Goal: Information Seeking & Learning: Check status

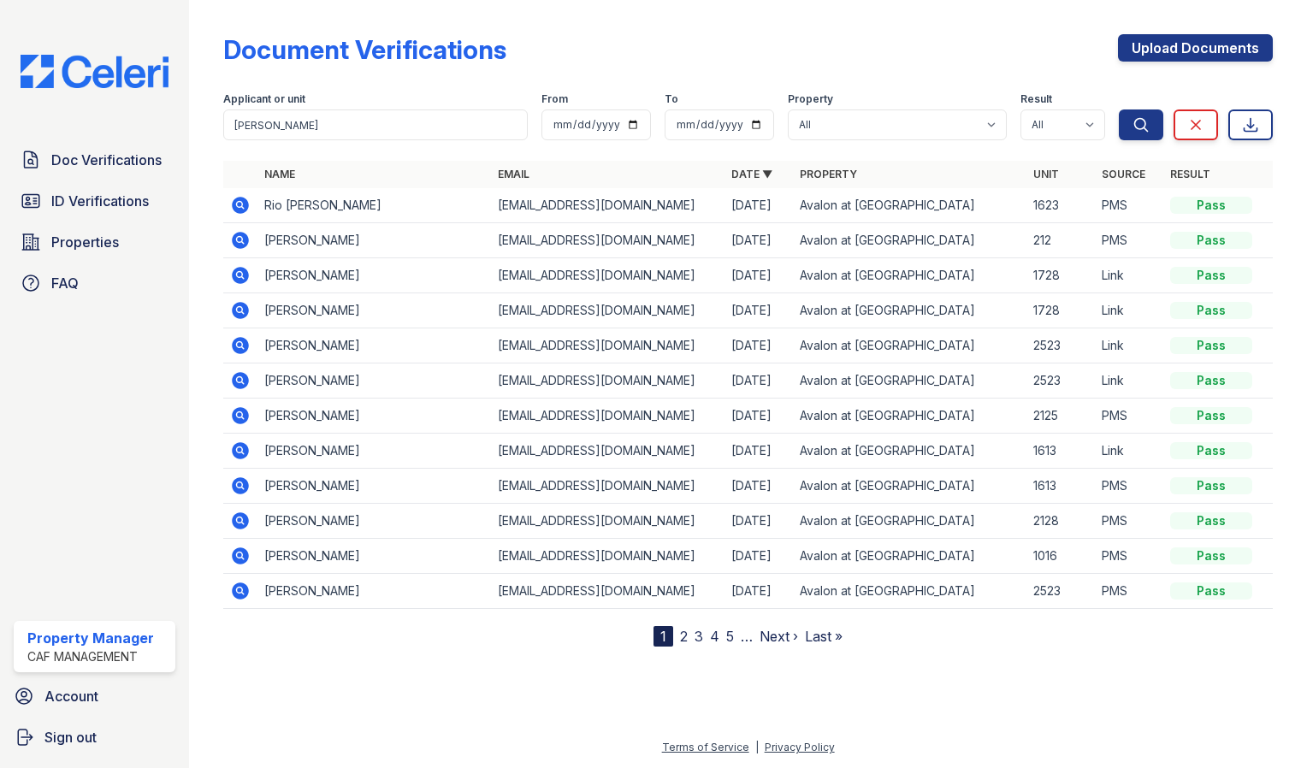
type input "kori allen"
click at [1118, 109] on button "Search" at bounding box center [1140, 124] width 44 height 31
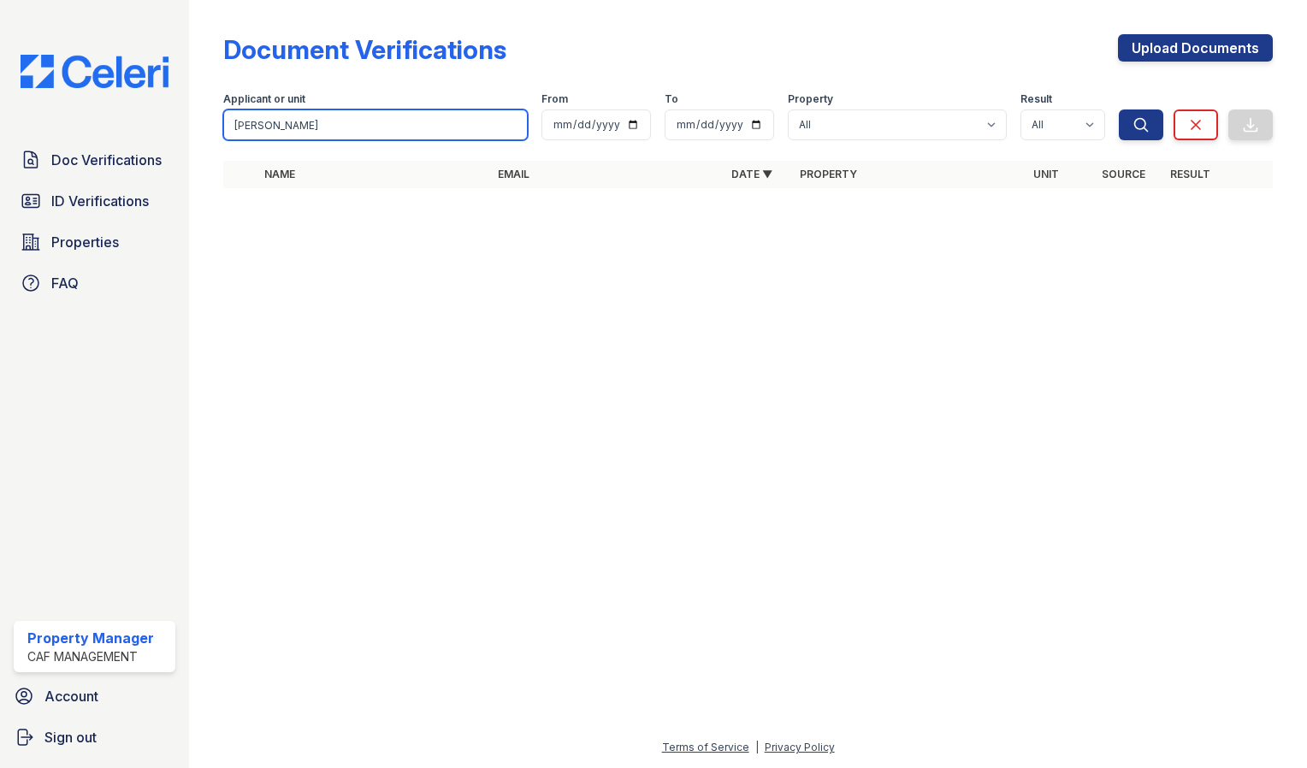
click at [510, 122] on input "kori allen" at bounding box center [375, 124] width 304 height 31
type input "Kori"
click at [1118, 109] on button "Search" at bounding box center [1140, 124] width 44 height 31
click at [280, 122] on input "[PERSON_NAME]" at bounding box center [375, 124] width 304 height 31
type input "K"
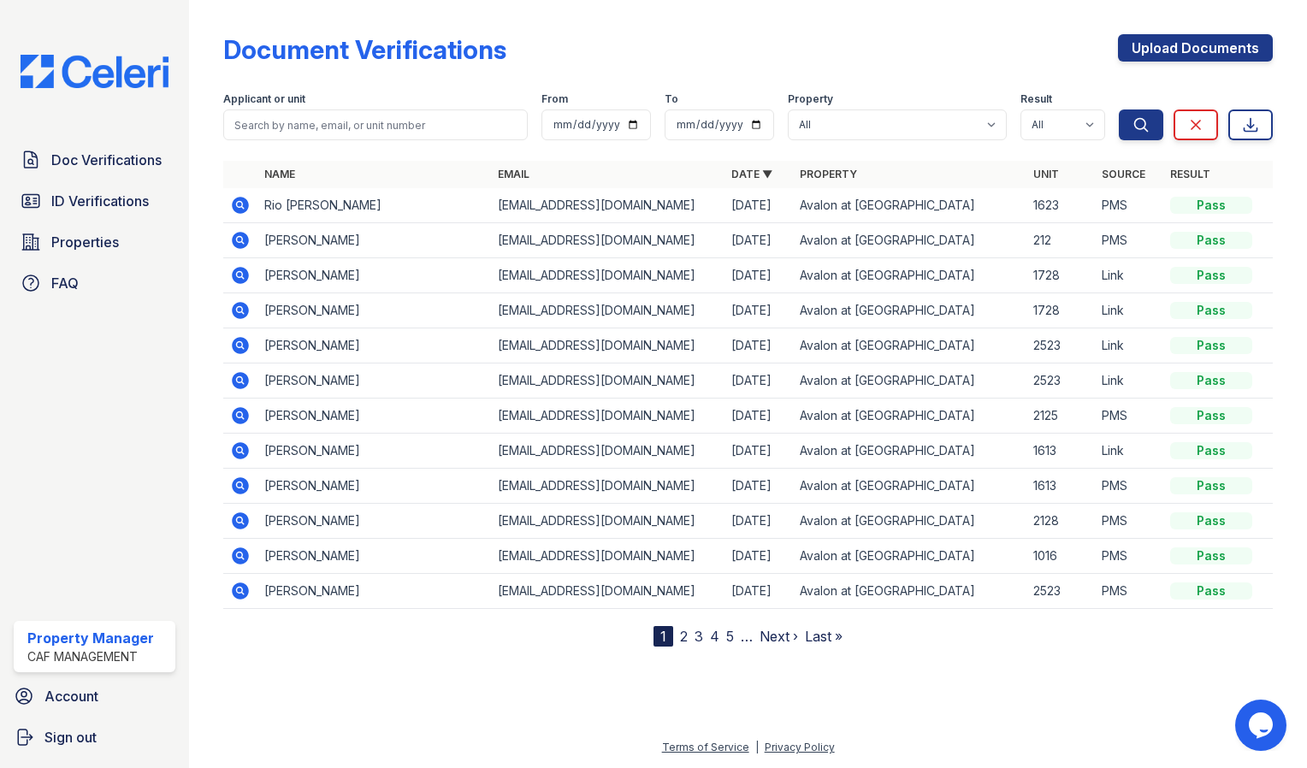
click at [683, 634] on link "2" at bounding box center [684, 636] width 8 height 17
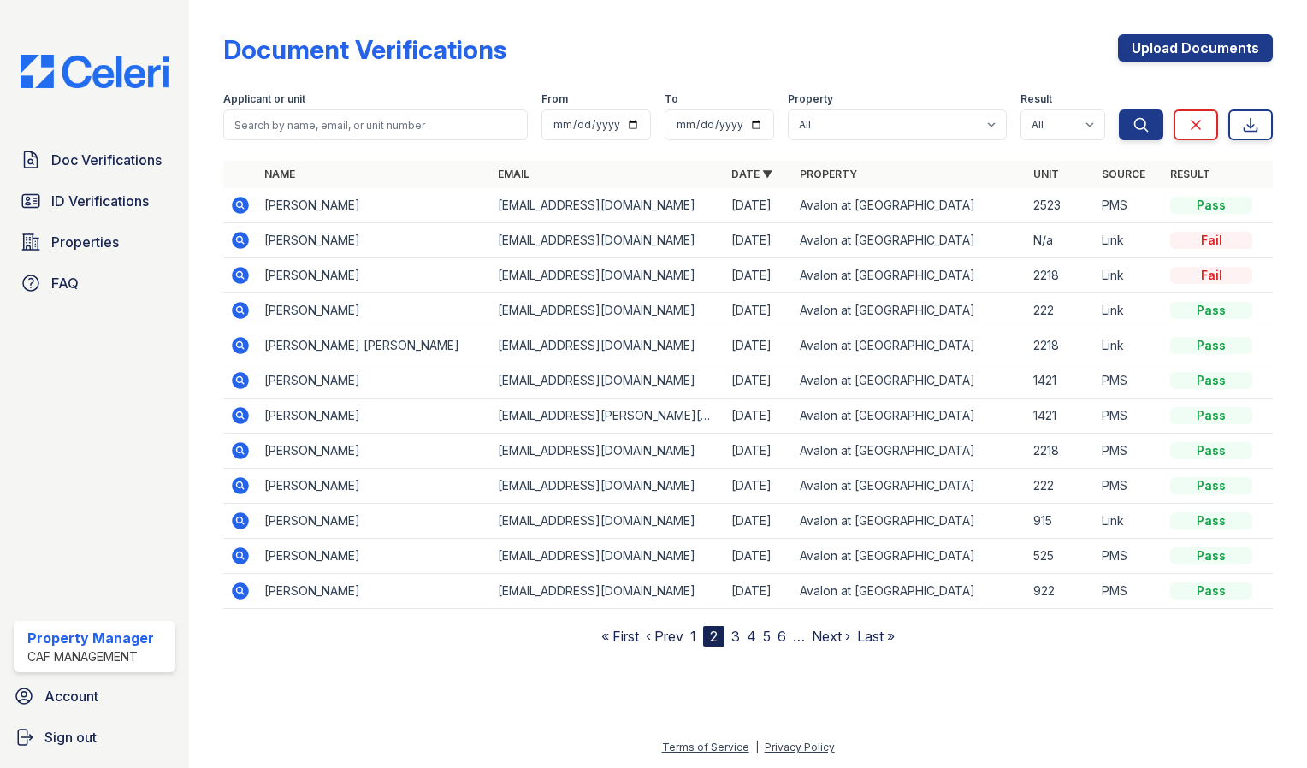
click at [738, 634] on link "3" at bounding box center [735, 636] width 9 height 17
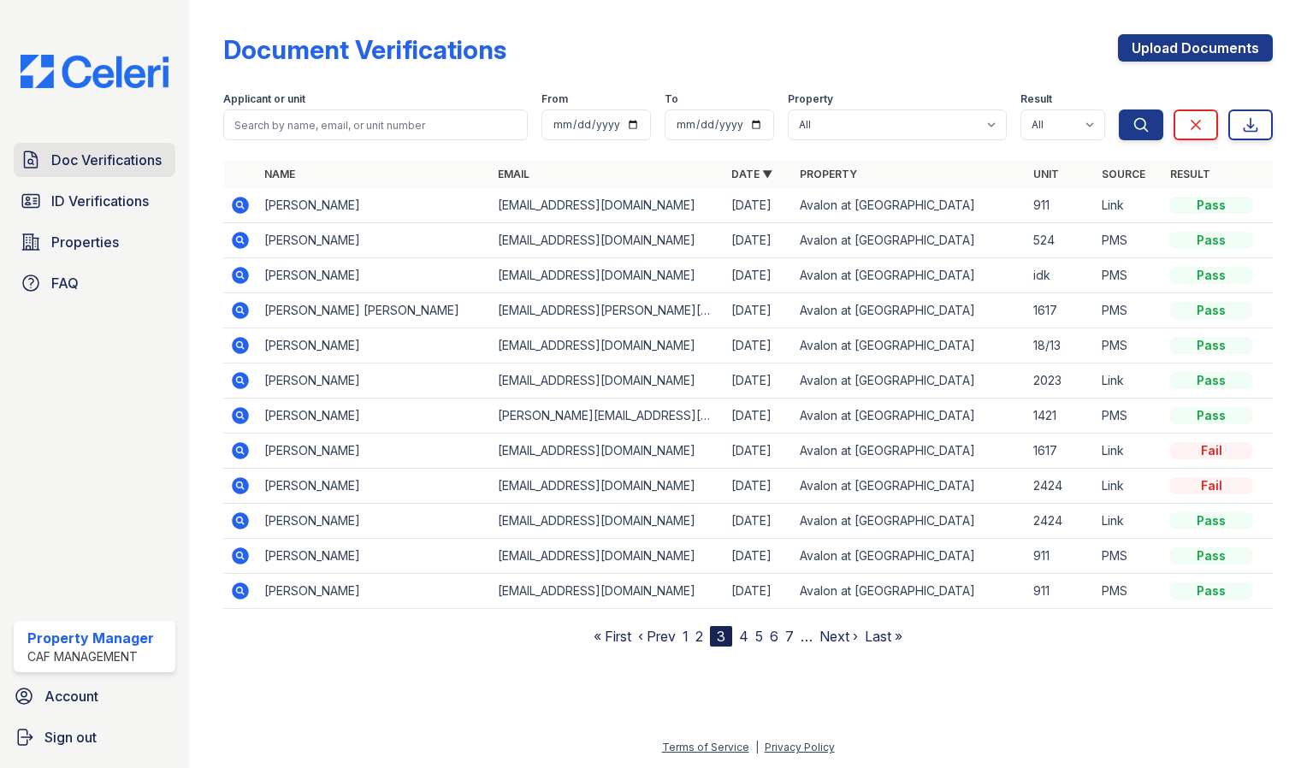
click at [139, 167] on span "Doc Verifications" at bounding box center [106, 160] width 110 height 21
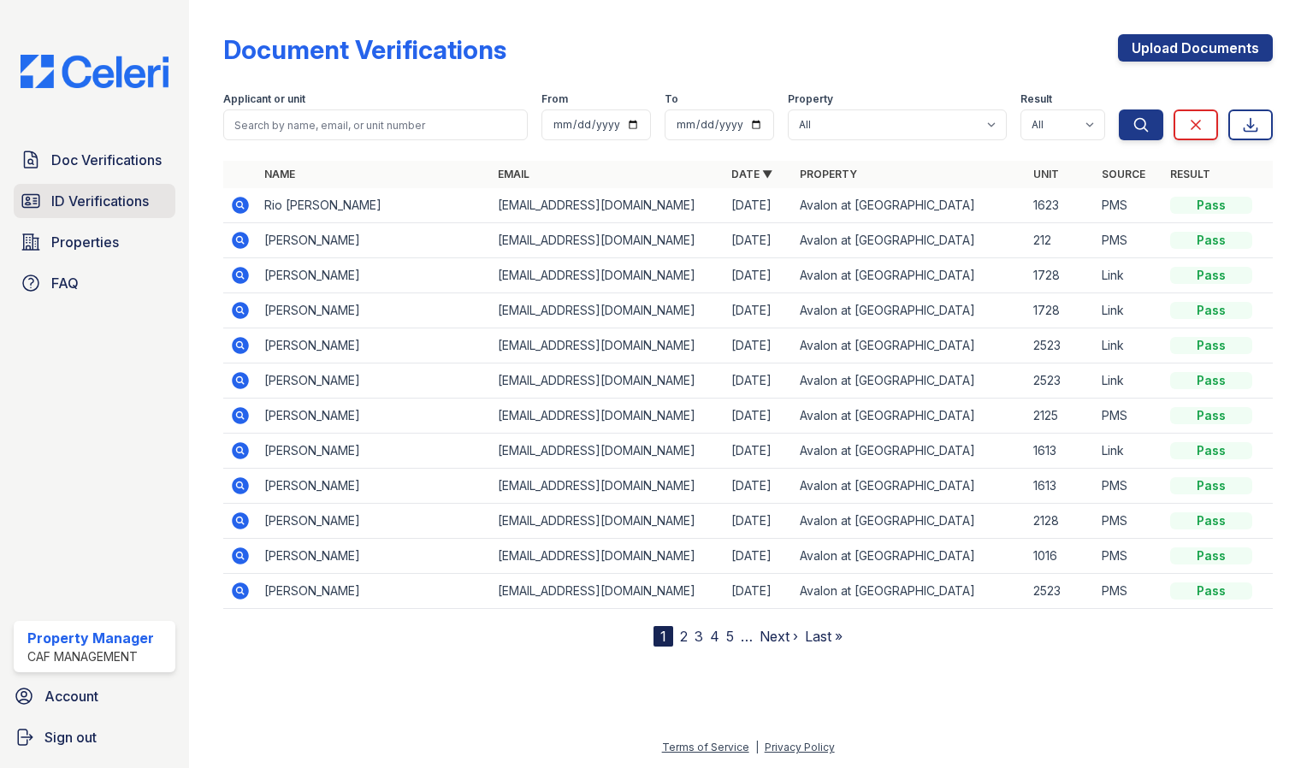
click at [134, 193] on span "ID Verifications" at bounding box center [99, 201] width 97 height 21
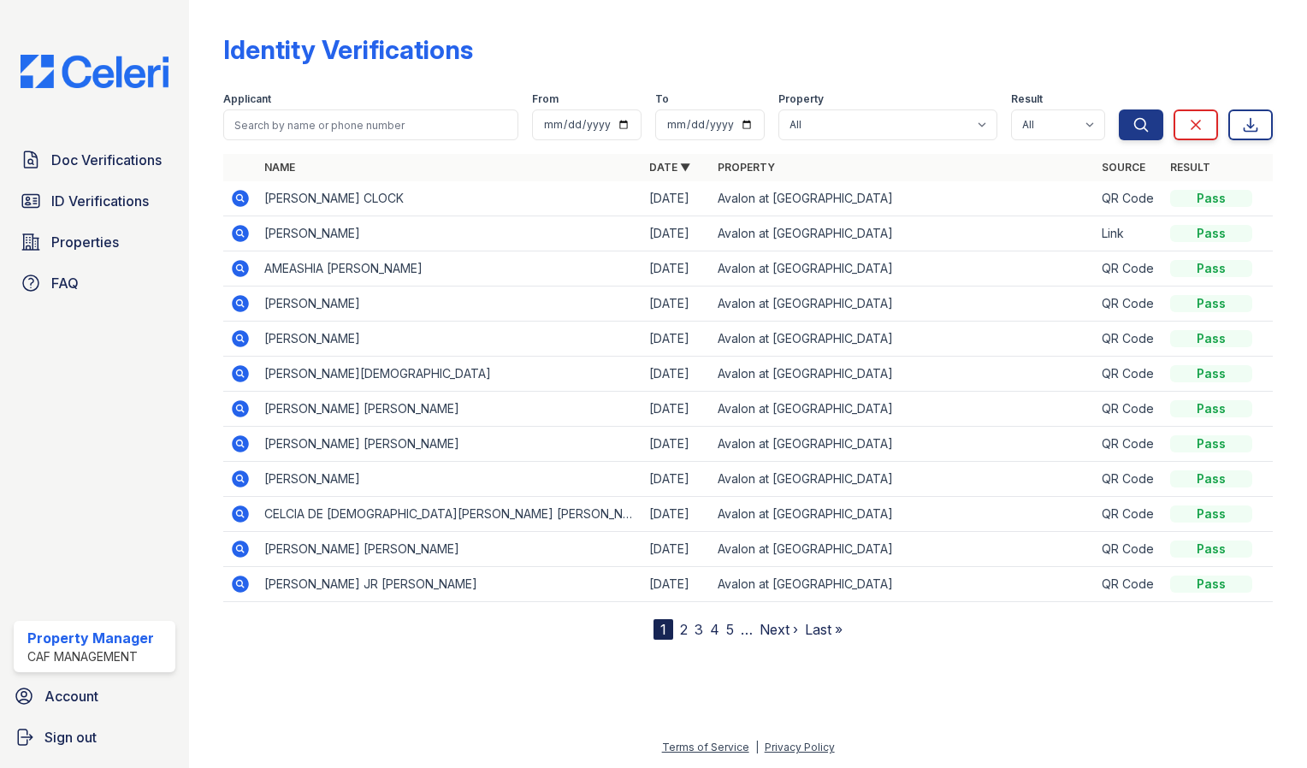
click at [682, 628] on link "2" at bounding box center [684, 629] width 8 height 17
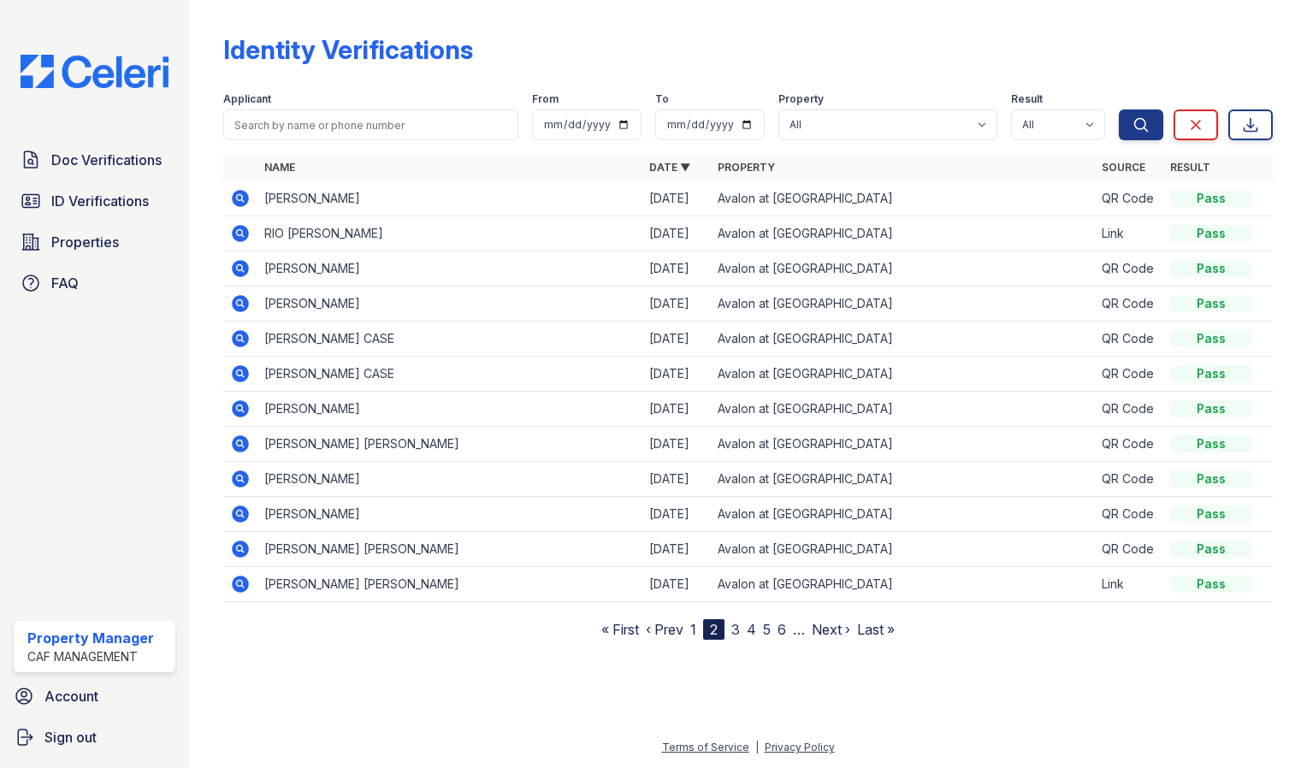
click at [736, 628] on link "3" at bounding box center [735, 629] width 9 height 17
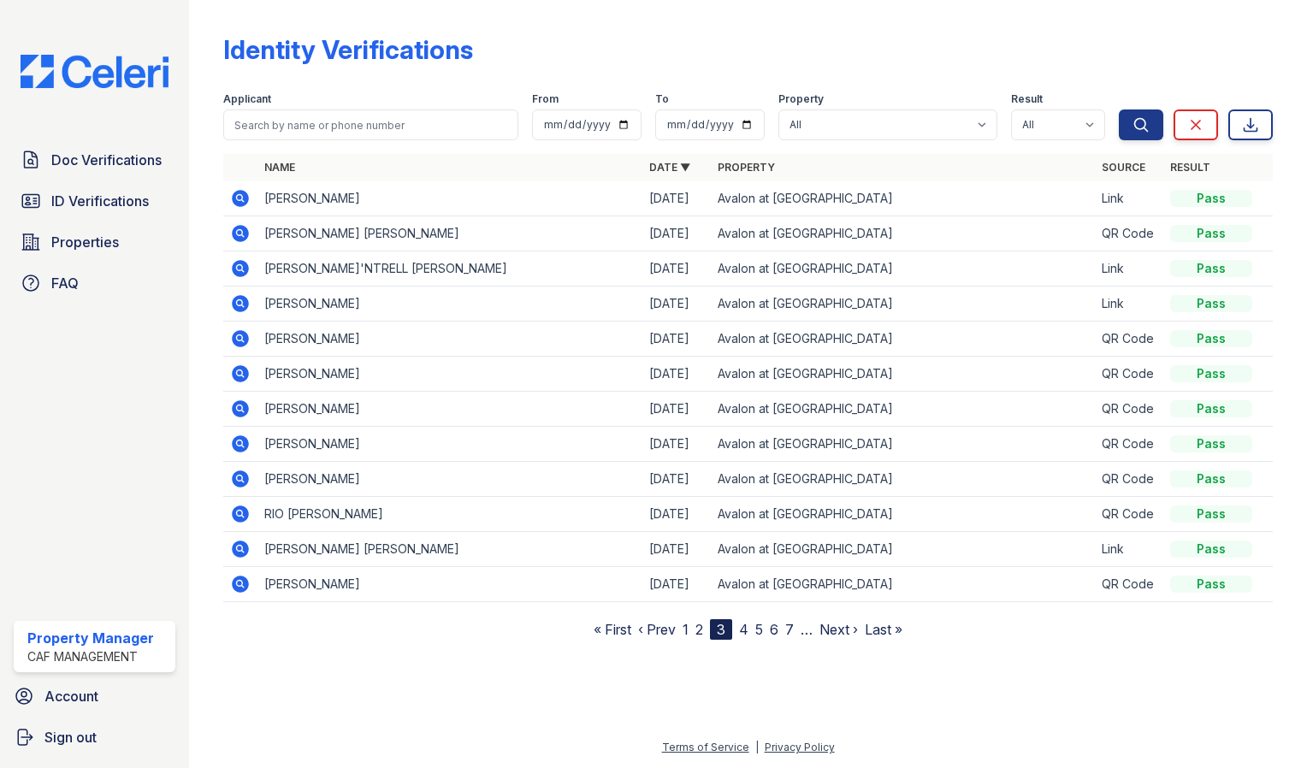
click at [702, 628] on link "2" at bounding box center [699, 629] width 8 height 17
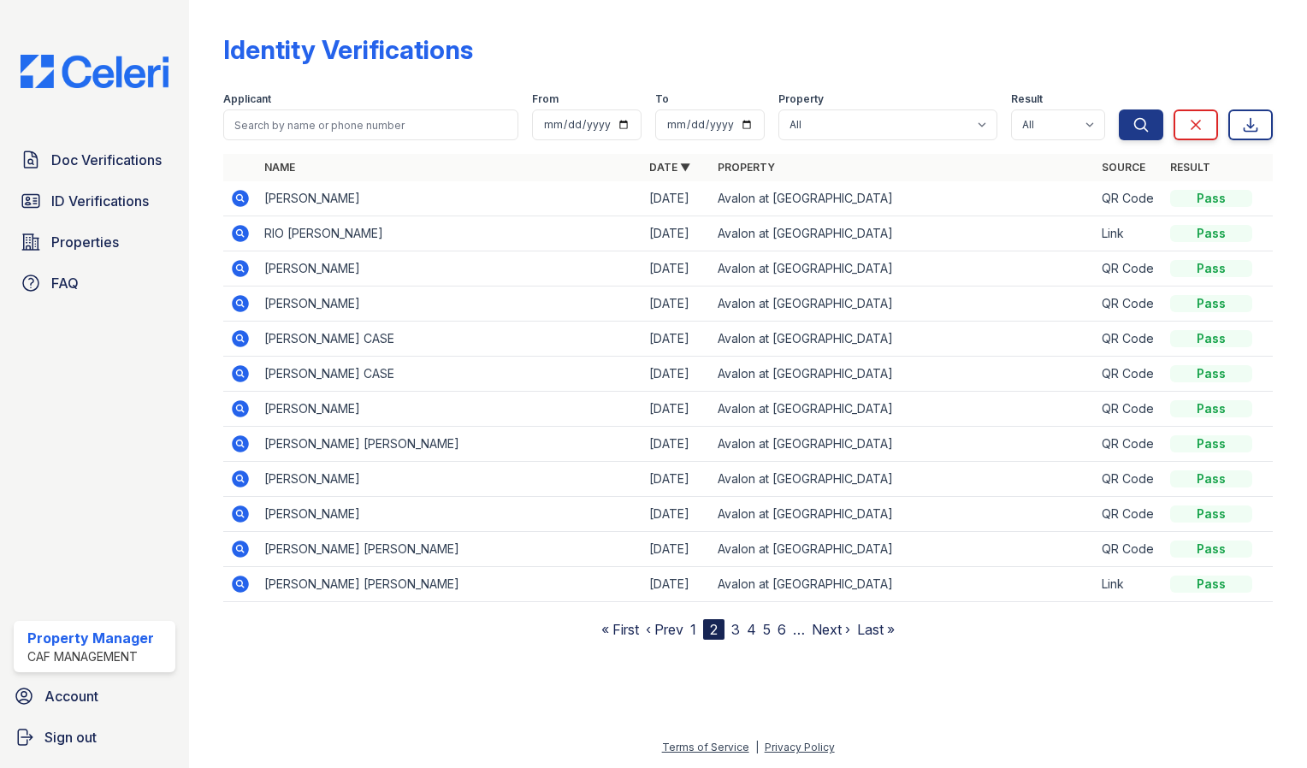
click at [695, 624] on link "1" at bounding box center [693, 629] width 6 height 17
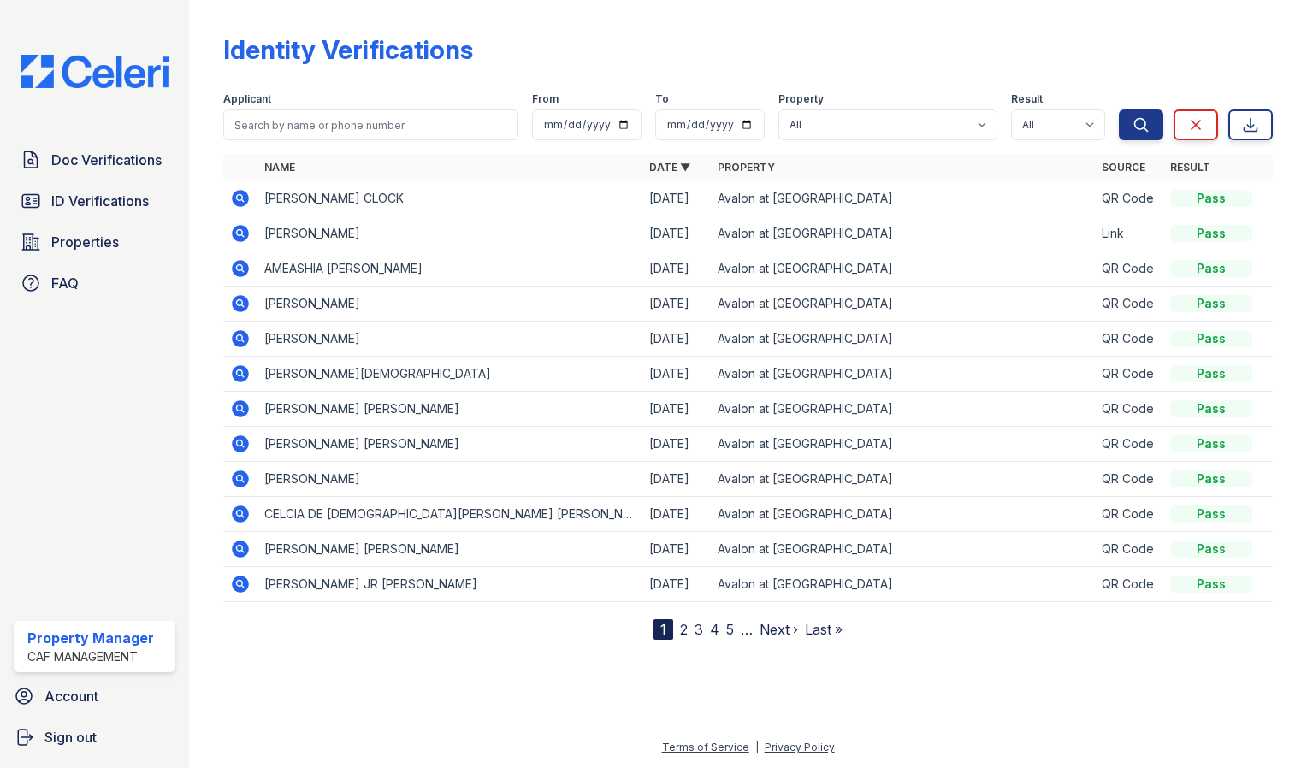
click at [682, 624] on link "2" at bounding box center [684, 629] width 8 height 17
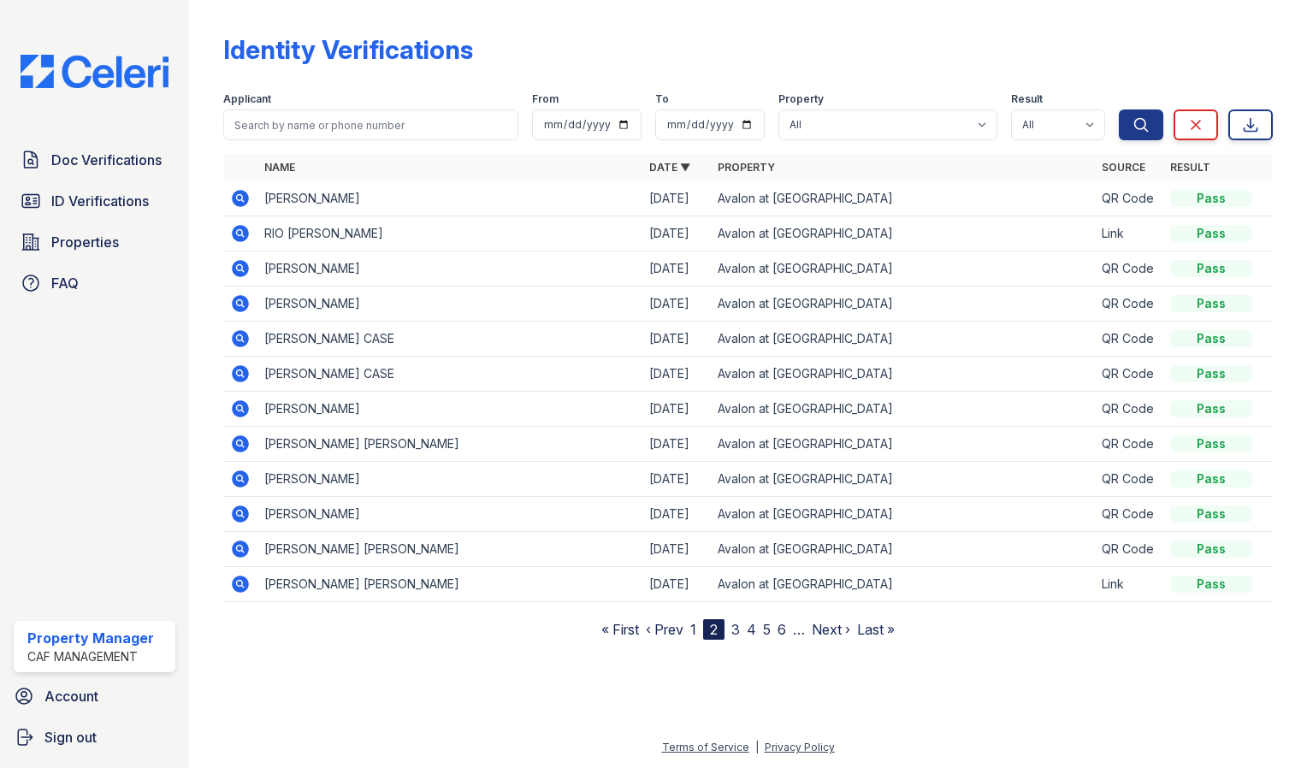
click at [733, 622] on link "3" at bounding box center [735, 629] width 9 height 17
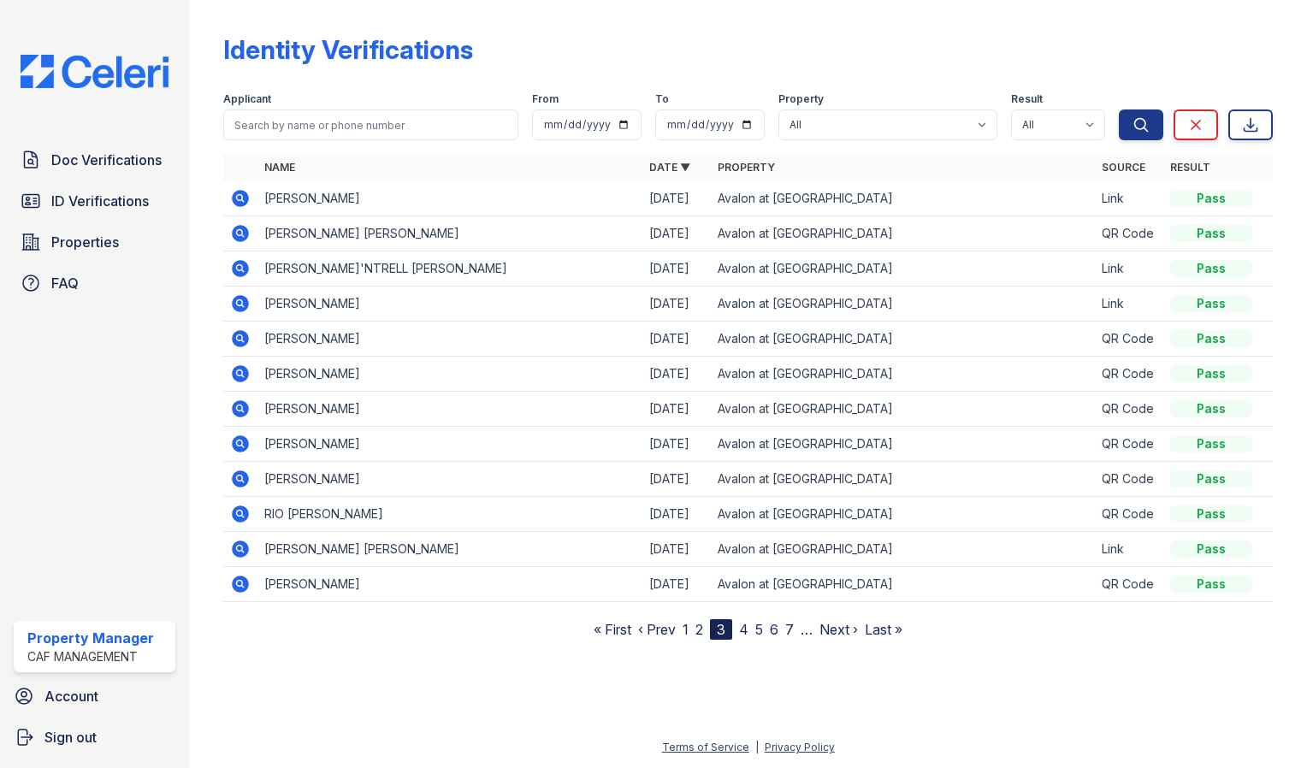
click at [240, 268] on icon at bounding box center [239, 267] width 4 height 4
click at [144, 198] on span "ID Verifications" at bounding box center [99, 201] width 97 height 21
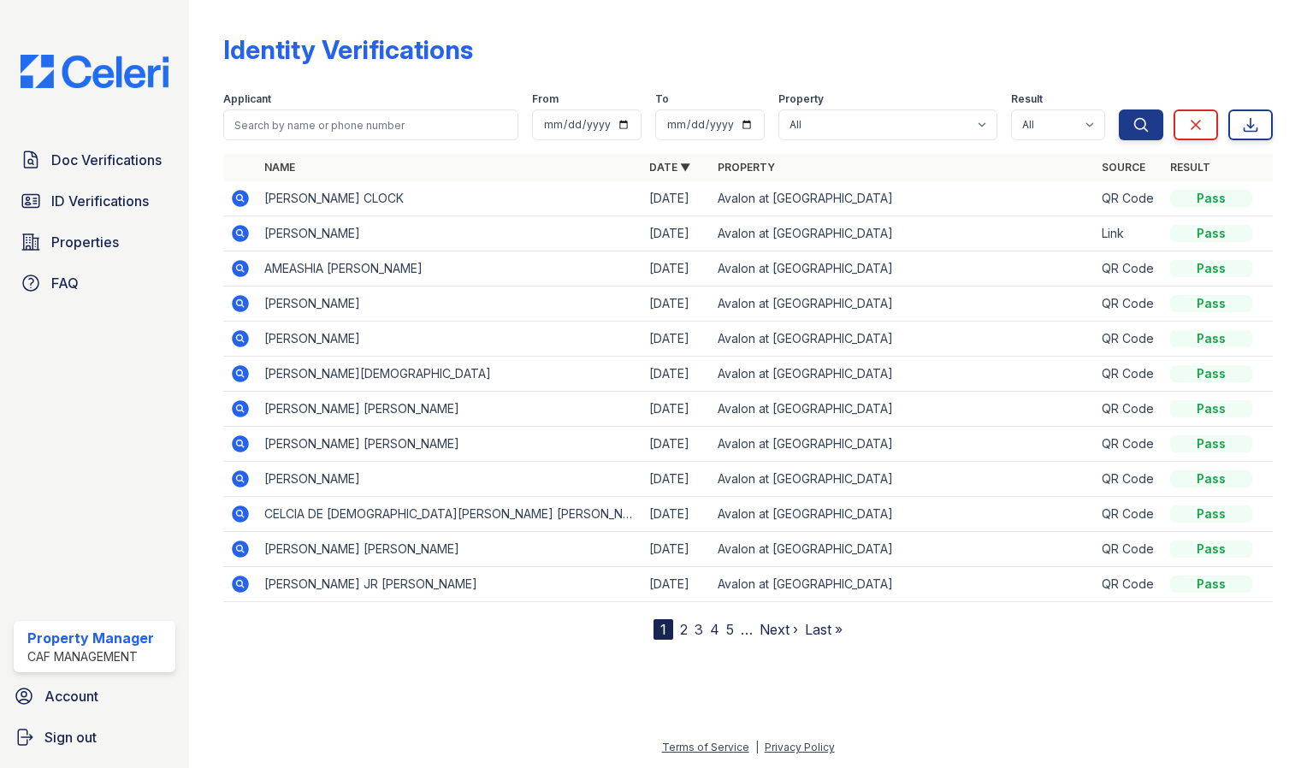
click at [686, 631] on link "2" at bounding box center [684, 629] width 8 height 17
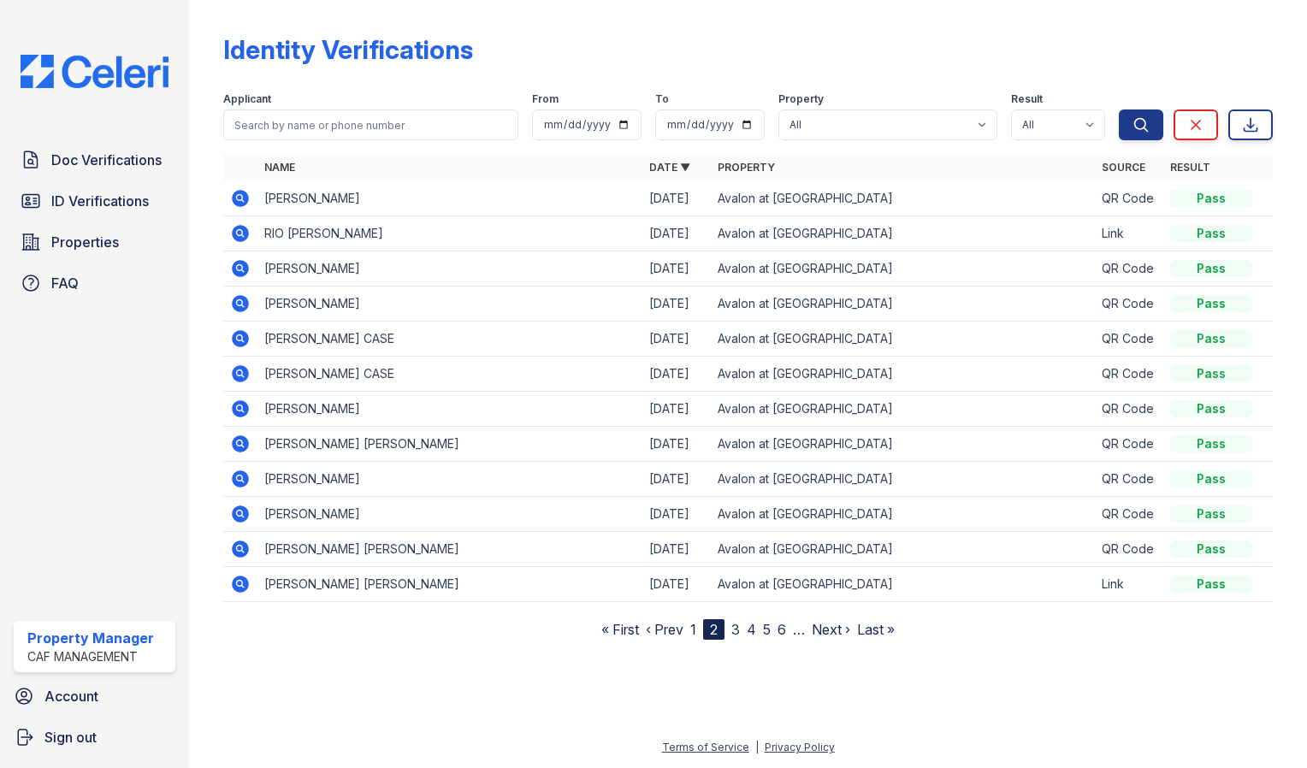
click at [738, 624] on link "3" at bounding box center [735, 629] width 9 height 17
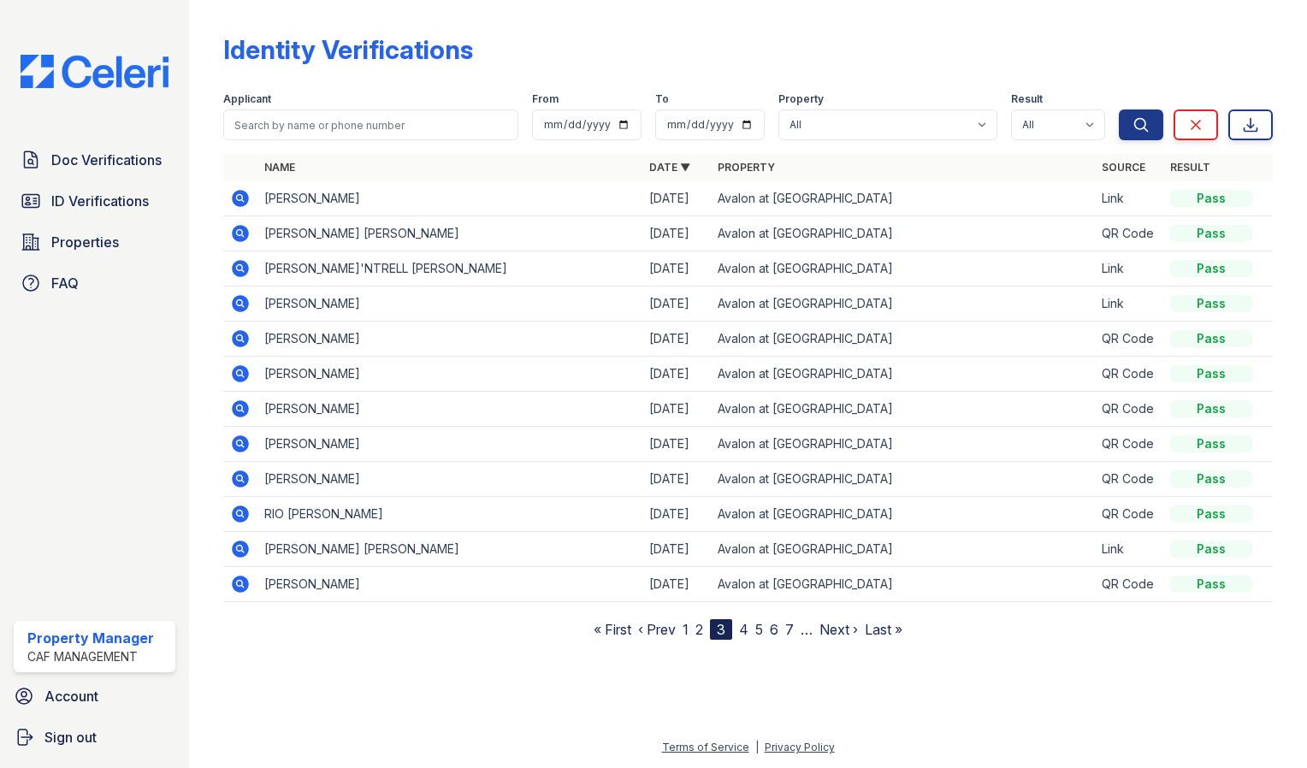
click at [745, 627] on link "4" at bounding box center [743, 629] width 9 height 17
click at [752, 628] on link "5" at bounding box center [751, 629] width 8 height 17
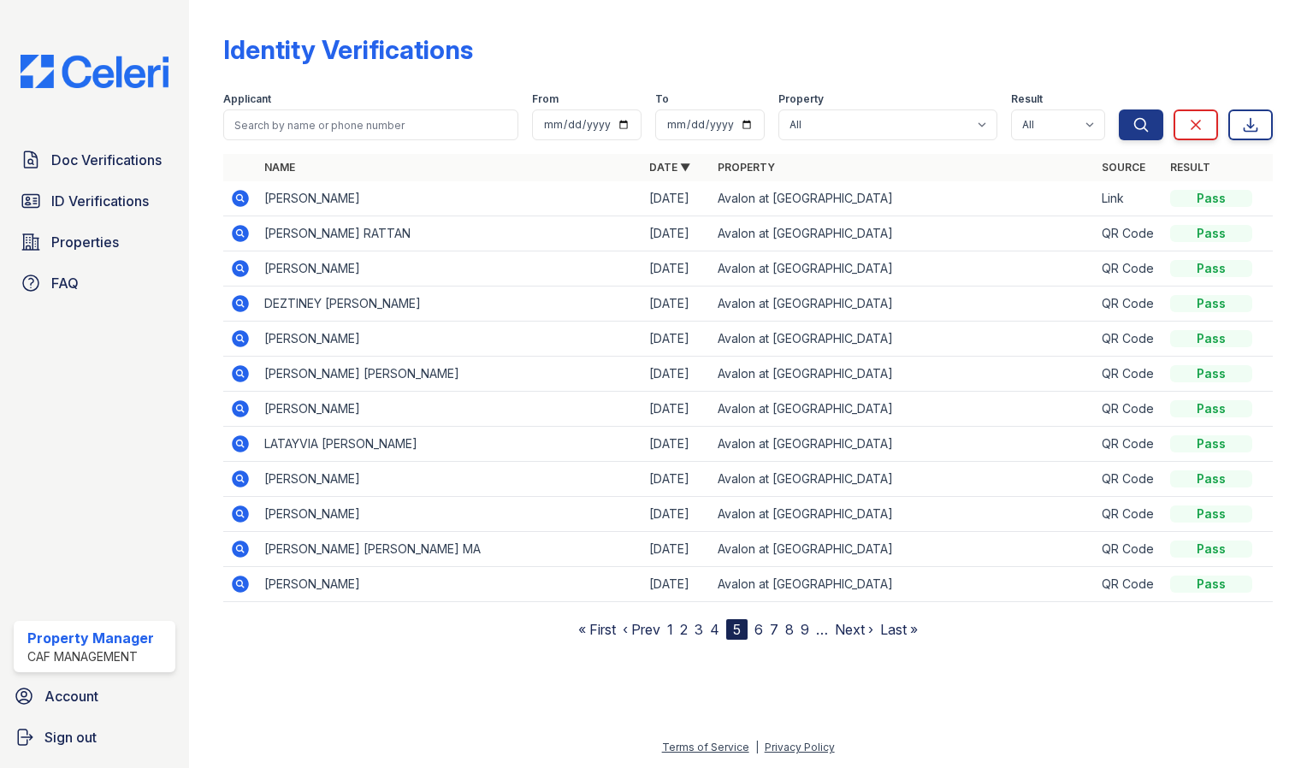
click at [673, 628] on link "1" at bounding box center [670, 629] width 6 height 17
